Goal: Task Accomplishment & Management: Use online tool/utility

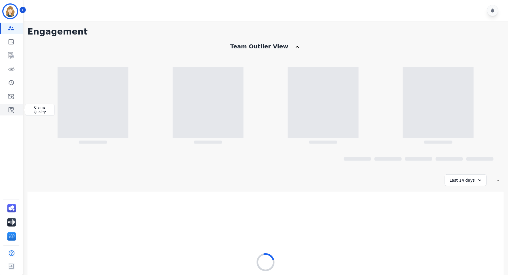
click at [12, 111] on icon "Sidebar" at bounding box center [11, 110] width 7 height 7
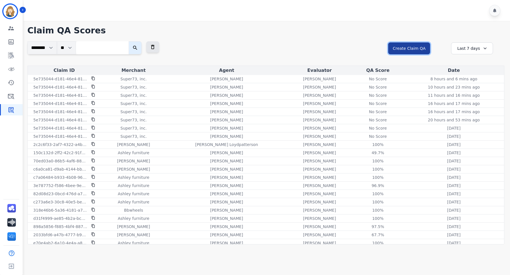
click at [408, 44] on button "Create Claim QA" at bounding box center [409, 49] width 42 height 12
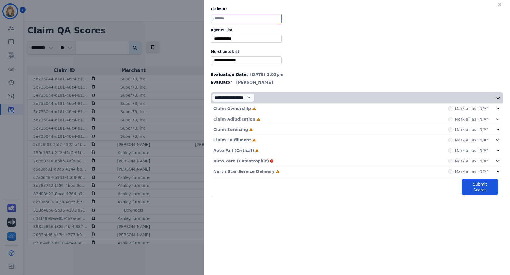
click at [246, 19] on input at bounding box center [246, 19] width 71 height 10
click at [240, 39] on input "selected options" at bounding box center [246, 39] width 68 height 6
click at [239, 18] on input at bounding box center [246, 19] width 71 height 10
click at [237, 49] on div "**********" at bounding box center [357, 102] width 306 height 205
click at [240, 16] on input at bounding box center [246, 19] width 71 height 10
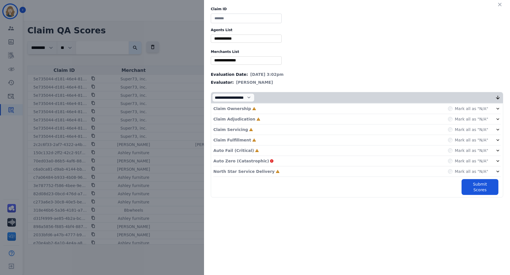
click at [240, 36] on input "selected options" at bounding box center [246, 39] width 68 height 6
click at [265, 15] on input at bounding box center [246, 19] width 71 height 10
click at [260, 39] on input "selected options" at bounding box center [246, 39] width 68 height 6
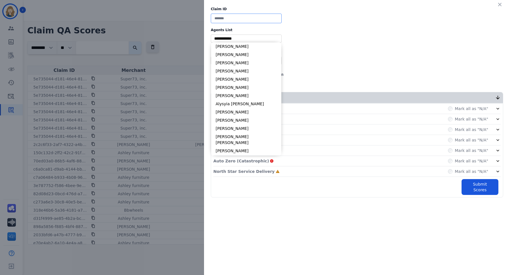
click at [252, 18] on input at bounding box center [246, 19] width 71 height 10
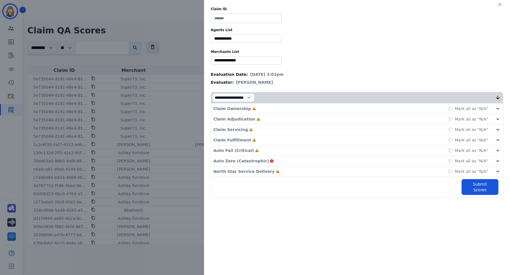
click at [273, 40] on input "selected options" at bounding box center [246, 39] width 68 height 6
click at [395, 30] on label "Agents List" at bounding box center [357, 30] width 292 height 5
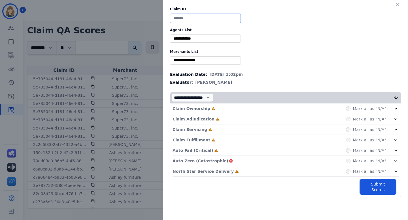
click at [230, 18] on input at bounding box center [205, 19] width 71 height 10
click at [228, 35] on div "** [PERSON_NAME] [PERSON_NAME] [PERSON_NAME] [PERSON_NAME] [PERSON_NAME] [PERSO…" at bounding box center [205, 39] width 71 height 8
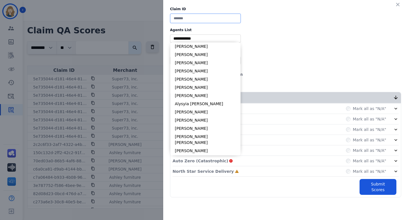
click at [226, 19] on input at bounding box center [205, 19] width 71 height 10
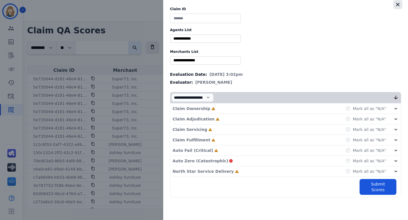
click at [397, 5] on icon "button" at bounding box center [398, 5] width 6 height 6
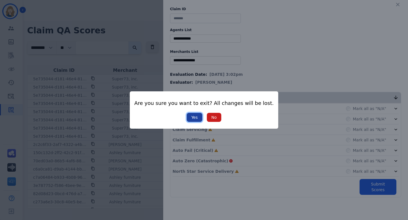
click at [200, 115] on button "Yes" at bounding box center [195, 117] width 16 height 9
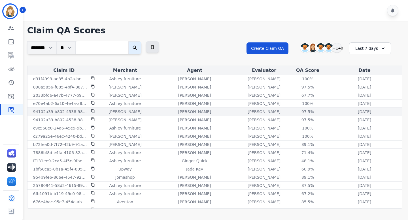
scroll to position [150, 0]
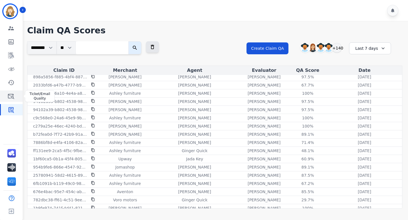
click at [12, 97] on icon "Sidebar" at bounding box center [11, 96] width 7 height 7
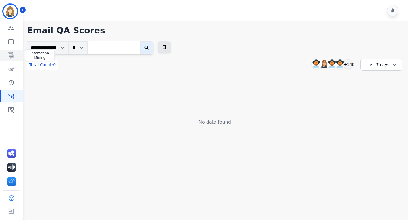
click at [11, 52] on link "Sidebar" at bounding box center [12, 55] width 22 height 11
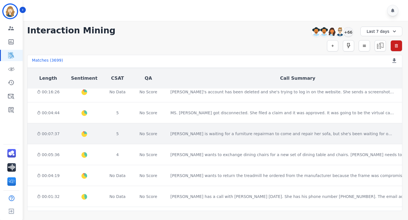
scroll to position [0, 201]
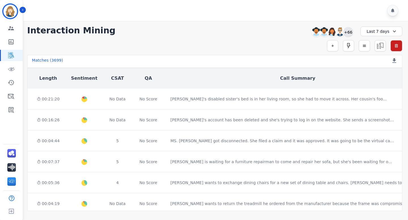
click at [349, 33] on div "+66" at bounding box center [348, 32] width 10 height 10
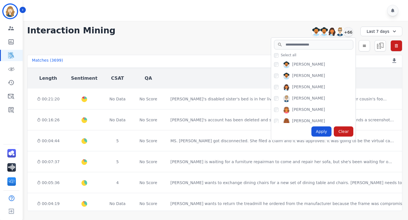
drag, startPoint x: 323, startPoint y: 64, endPoint x: 292, endPoint y: 65, distance: 31.5
click at [292, 65] on div "[PERSON_NAME]" at bounding box center [315, 65] width 82 height 9
copy div "[PERSON_NAME]"
click at [223, 31] on div "Interaction Mining [PERSON_NAME] [PERSON_NAME] [PERSON_NAME] [PERSON_NAME] +66 …" at bounding box center [214, 31] width 375 height 10
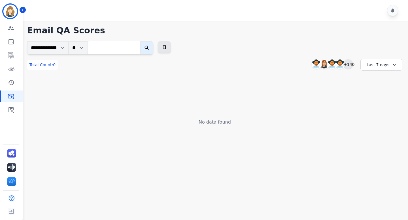
click at [350, 65] on div "+140" at bounding box center [348, 65] width 10 height 10
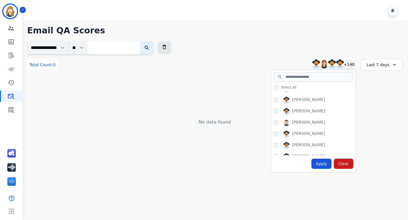
scroll to position [73, 0]
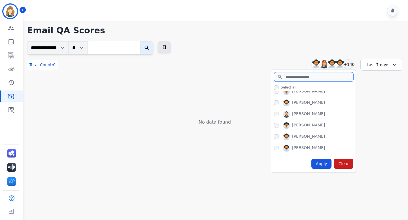
click at [294, 77] on input "search" at bounding box center [313, 77] width 79 height 10
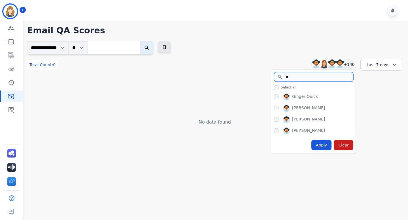
scroll to position [0, 0]
type input "***"
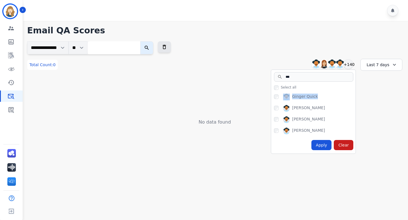
drag, startPoint x: 318, startPoint y: 97, endPoint x: 290, endPoint y: 97, distance: 28.1
click at [290, 97] on div "Ginger Quick" at bounding box center [315, 98] width 82 height 9
copy div "Ginger Quick"
click at [156, 120] on div "No data found" at bounding box center [214, 122] width 375 height 7
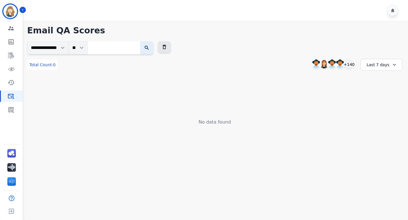
click at [379, 65] on div "Last 7 days" at bounding box center [381, 65] width 42 height 12
click at [391, 117] on li "Last 90 days" at bounding box center [385, 120] width 28 height 6
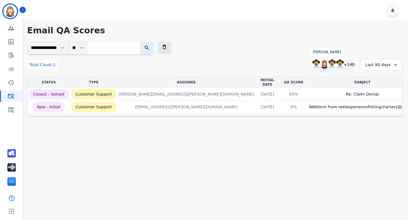
click at [329, 64] on img at bounding box center [324, 64] width 9 height 9
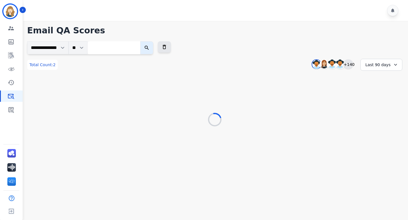
click at [350, 64] on div "+140" at bounding box center [348, 65] width 10 height 10
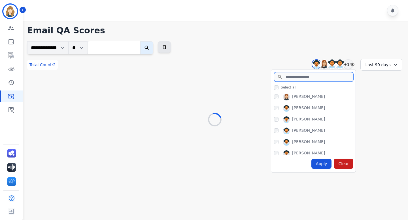
click at [313, 81] on input "search" at bounding box center [313, 77] width 79 height 10
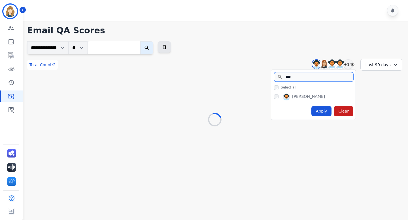
type input "****"
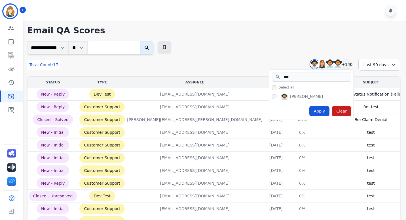
drag, startPoint x: 328, startPoint y: 99, endPoint x: 288, endPoint y: 99, distance: 40.2
click at [288, 99] on div "[PERSON_NAME]" at bounding box center [313, 98] width 82 height 9
copy div "[PERSON_NAME]"
click at [295, 45] on div "**********" at bounding box center [213, 47] width 373 height 13
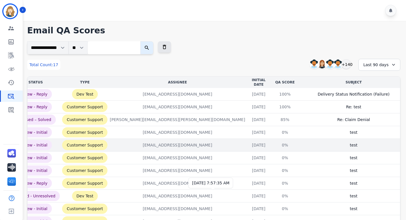
scroll to position [0, 3]
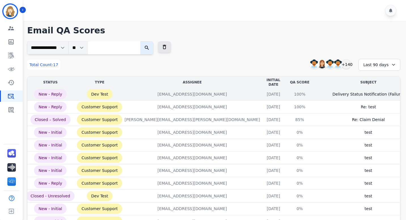
click at [286, 91] on td "100% See QA score details" at bounding box center [300, 94] width 28 height 13
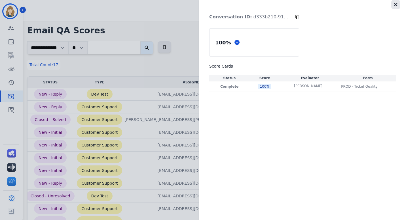
click at [398, 4] on icon "button" at bounding box center [396, 5] width 6 height 6
